Goal: Navigation & Orientation: Find specific page/section

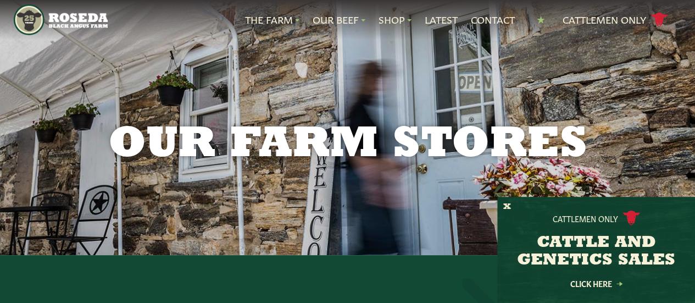
click at [543, 253] on h3 "CATTLE AND GENETICS SALES" at bounding box center [596, 251] width 170 height 35
click at [574, 281] on link "Click Here" at bounding box center [596, 283] width 99 height 7
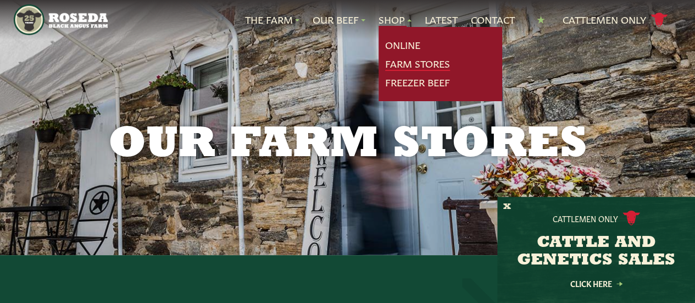
click at [400, 63] on link "Farm Stores" at bounding box center [417, 64] width 65 height 14
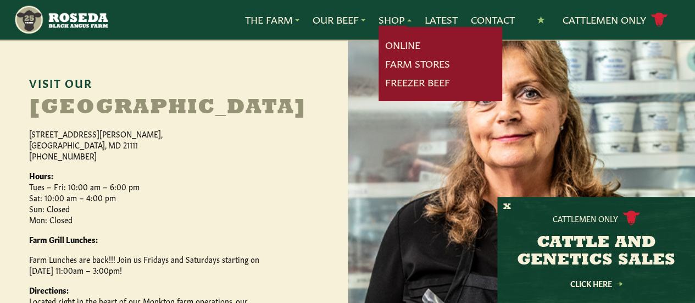
scroll to position [604, 0]
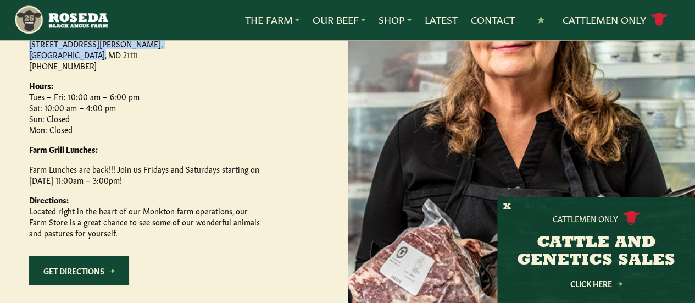
drag, startPoint x: 53, startPoint y: 121, endPoint x: 131, endPoint y: 133, distance: 79.4
click at [131, 133] on div "Visit Our Monkton Farm Store 15317 Carroll Road, Monkton, MD 21111 (410) 472-26…" at bounding box center [174, 144] width 348 height 492
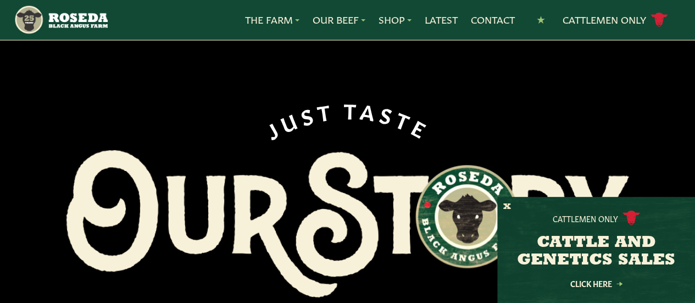
scroll to position [110, 0]
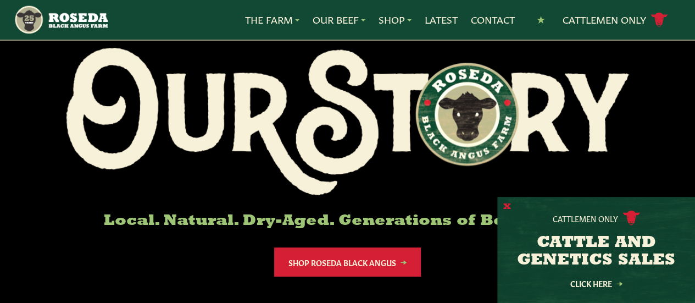
click at [510, 206] on button "X" at bounding box center [507, 207] width 8 height 12
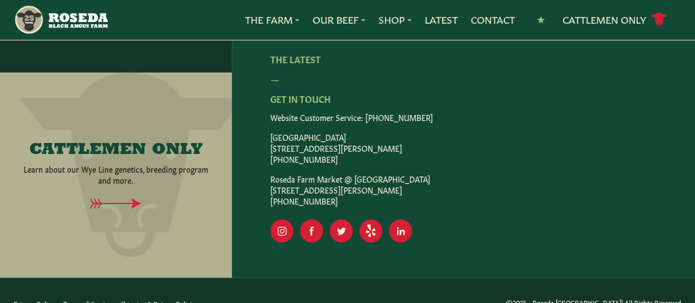
scroll to position [1703, 0]
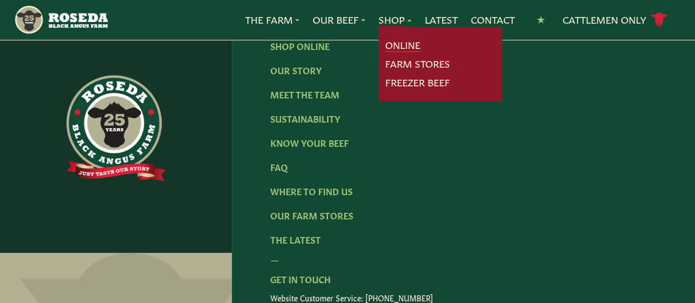
click at [411, 47] on link "Online" at bounding box center [402, 45] width 35 height 14
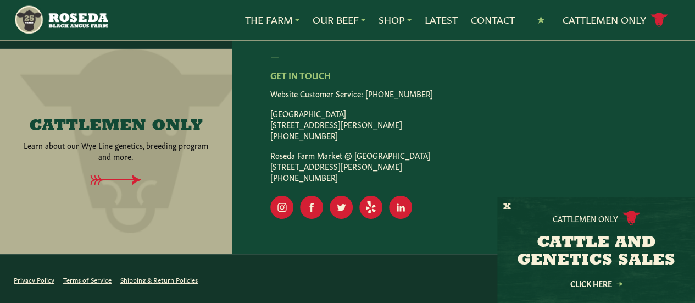
scroll to position [1977, 0]
